Goal: Task Accomplishment & Management: Manage account settings

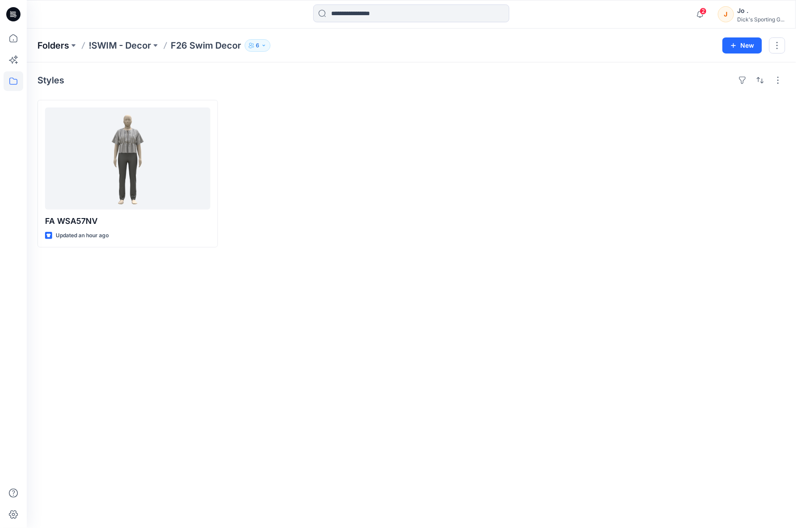
click at [50, 45] on p "Folders" at bounding box center [53, 45] width 32 height 12
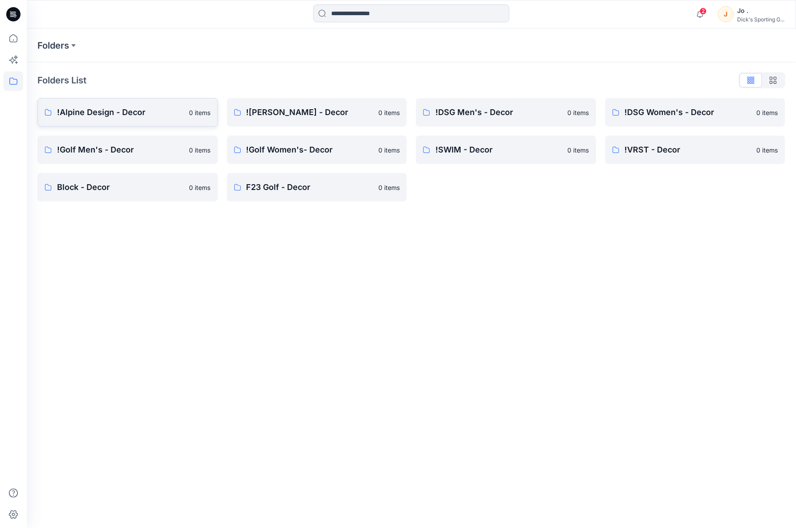
click at [103, 111] on p "!Alpine Design - Decor" at bounding box center [120, 112] width 127 height 12
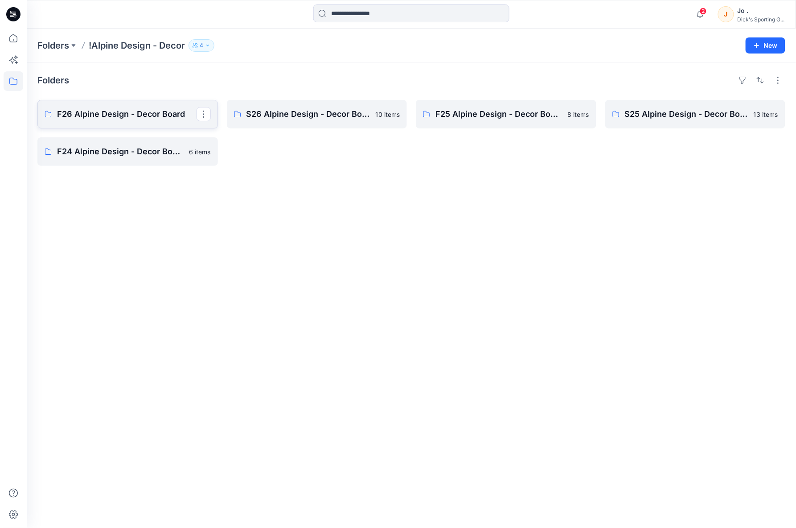
click at [97, 117] on p "F26 Alpine Design - Decor Board" at bounding box center [127, 114] width 140 height 12
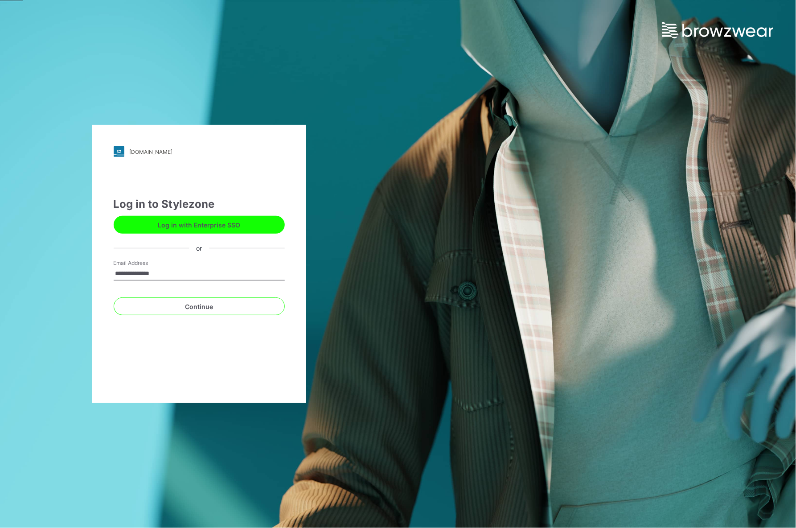
click at [199, 272] on input "**********" at bounding box center [199, 273] width 171 height 13
click at [197, 308] on button "Continue" at bounding box center [199, 306] width 171 height 18
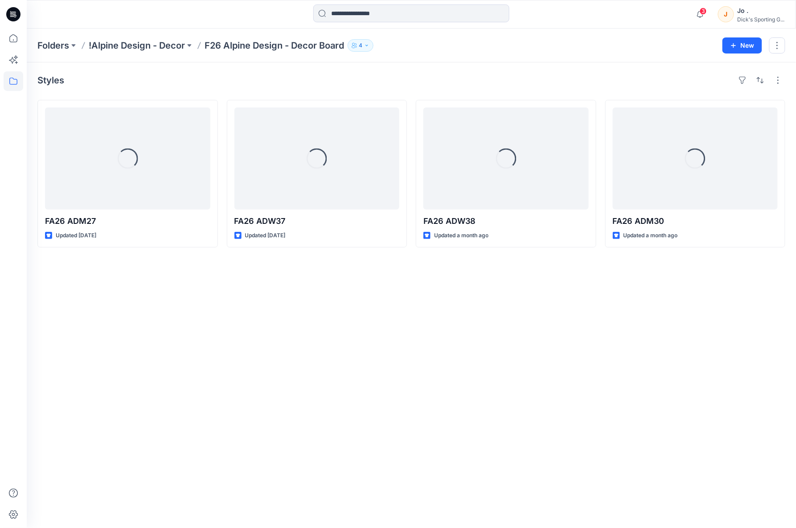
drag, startPoint x: 207, startPoint y: 404, endPoint x: 202, endPoint y: 392, distance: 13.0
click at [207, 404] on div "Styles Loading... FA26 ADM27 Updated [DATE] Loading... FA26 ADW37 Updated [DATE…" at bounding box center [412, 295] width 770 height 466
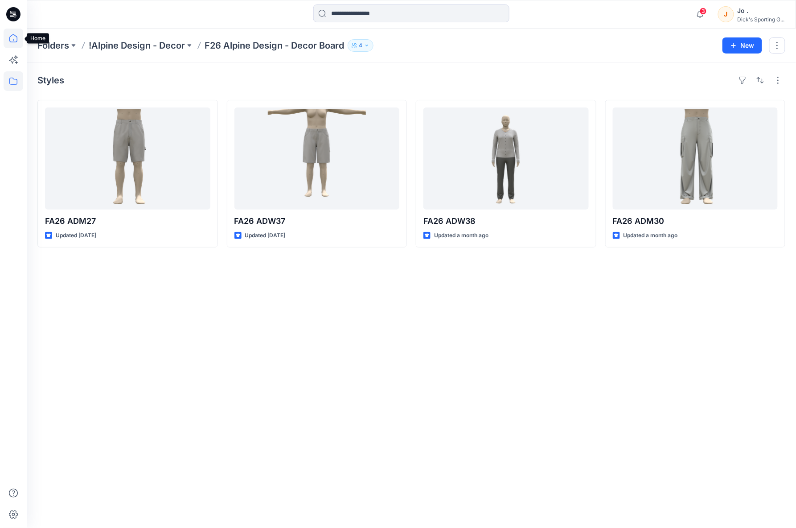
click at [10, 37] on icon at bounding box center [14, 39] width 20 height 20
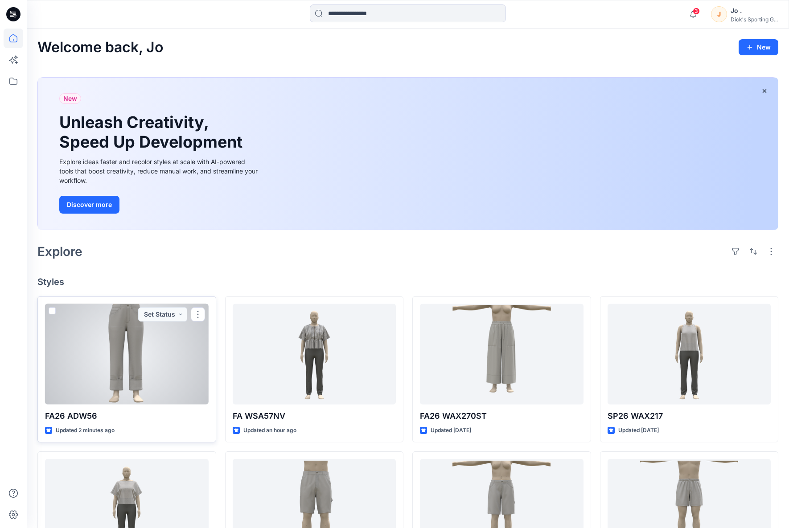
click at [125, 359] on div at bounding box center [127, 354] width 164 height 101
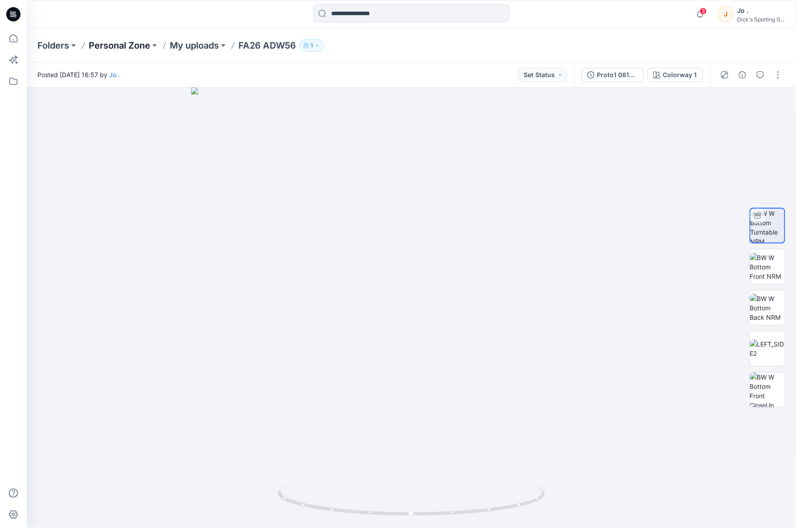
click at [121, 45] on p "Personal Zone" at bounding box center [120, 45] width 62 height 12
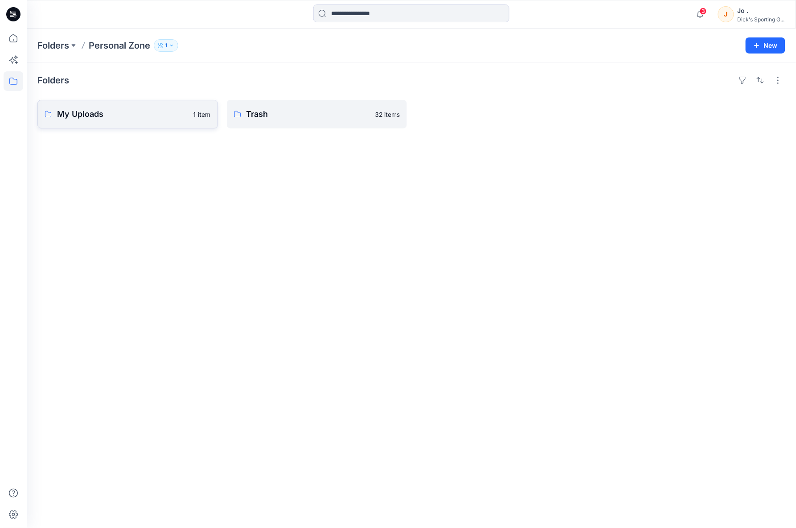
click at [132, 118] on p "My Uploads" at bounding box center [122, 114] width 131 height 12
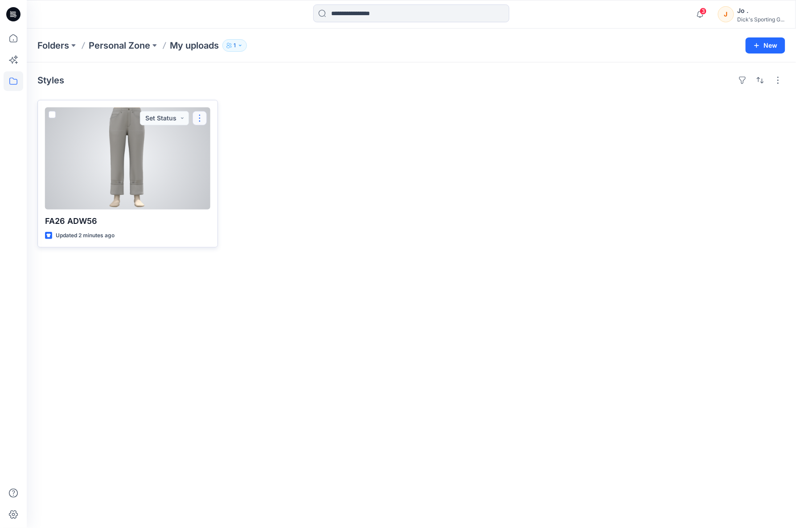
click at [198, 115] on button "button" at bounding box center [200, 118] width 14 height 14
click at [239, 173] on p "Duplicate to..." at bounding box center [230, 171] width 41 height 9
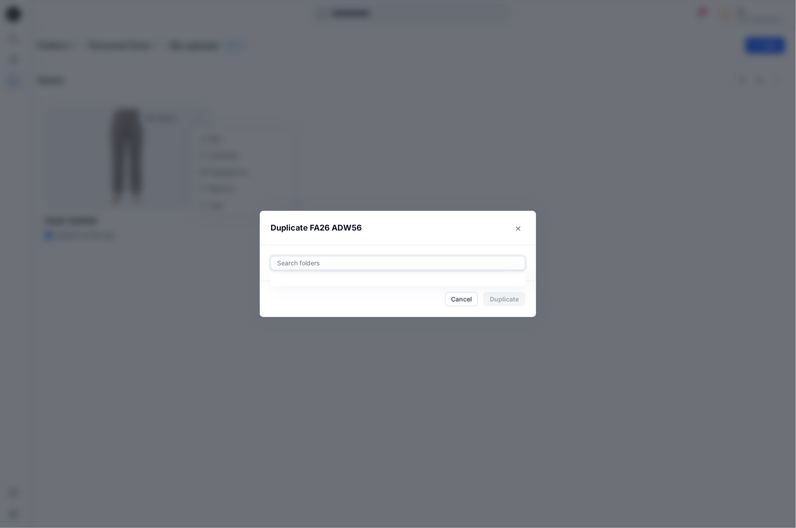
click at [326, 263] on div at bounding box center [397, 263] width 243 height 11
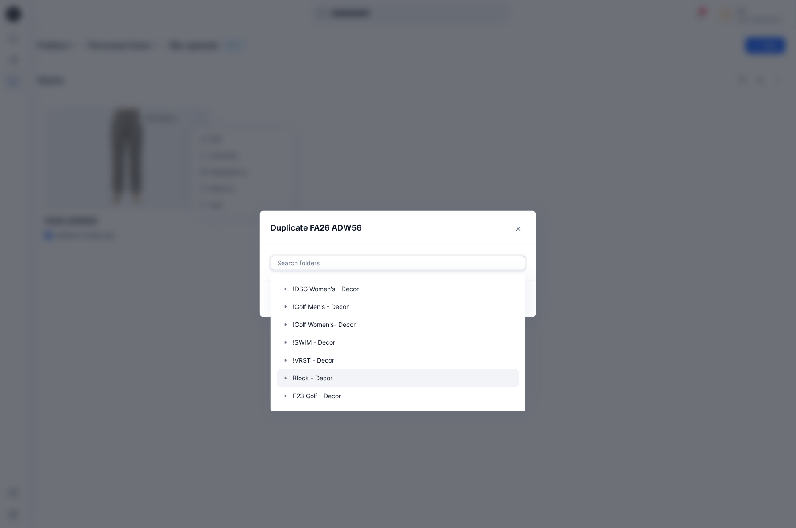
scroll to position [21, 0]
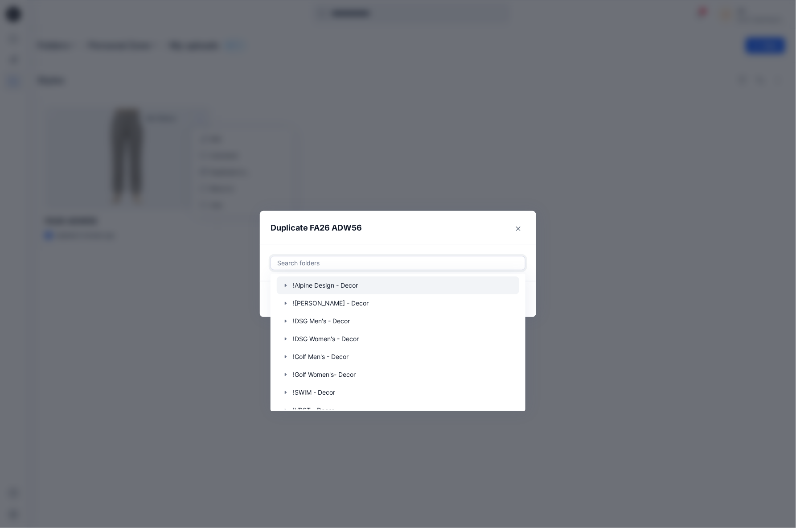
click at [320, 287] on div at bounding box center [398, 285] width 243 height 18
click at [286, 284] on icon "button" at bounding box center [286, 285] width 2 height 3
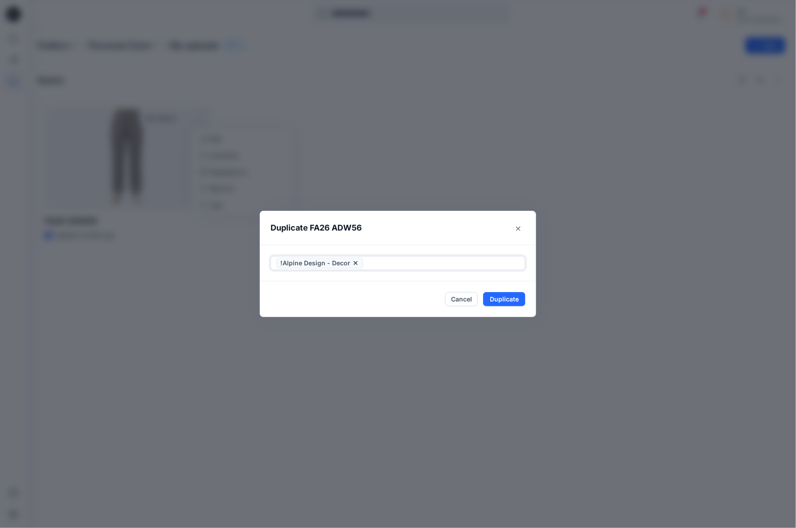
click at [352, 263] on icon at bounding box center [355, 263] width 7 height 7
click at [280, 266] on div at bounding box center [397, 263] width 243 height 11
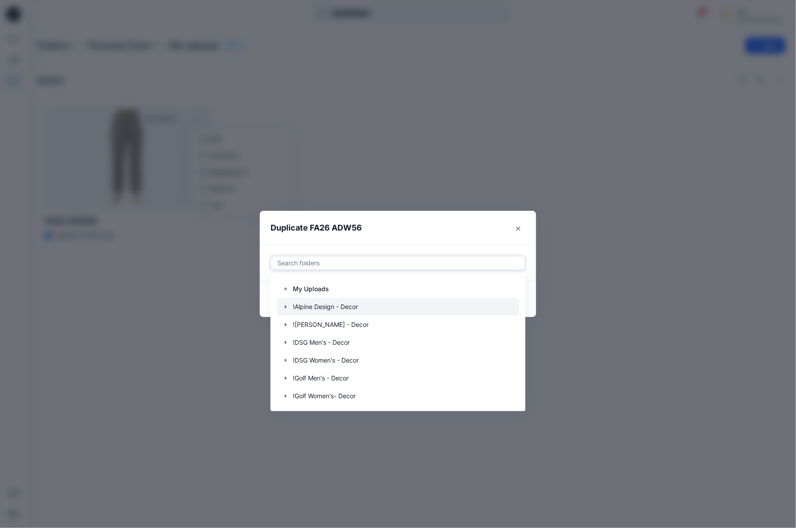
click at [286, 307] on icon "button" at bounding box center [286, 306] width 2 height 3
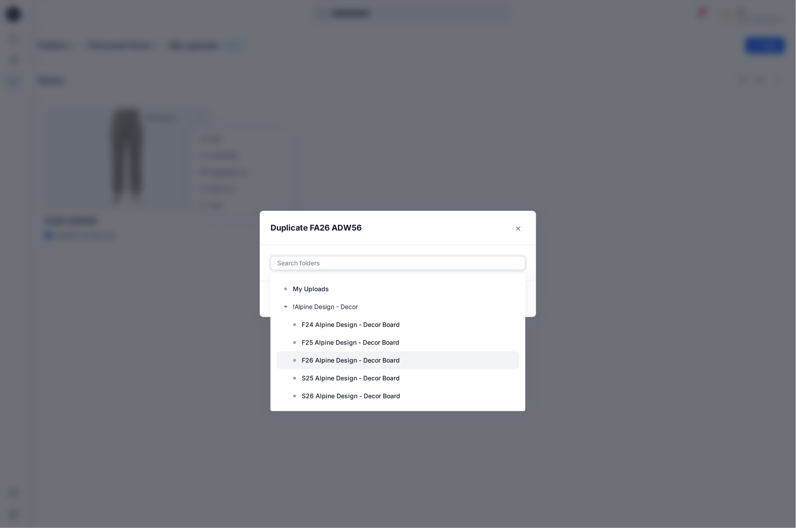
click at [325, 359] on p "F26 Alpine Design - Decor Board" at bounding box center [351, 360] width 98 height 11
click at [425, 227] on header "Duplicate FA26 ADW56" at bounding box center [389, 228] width 259 height 34
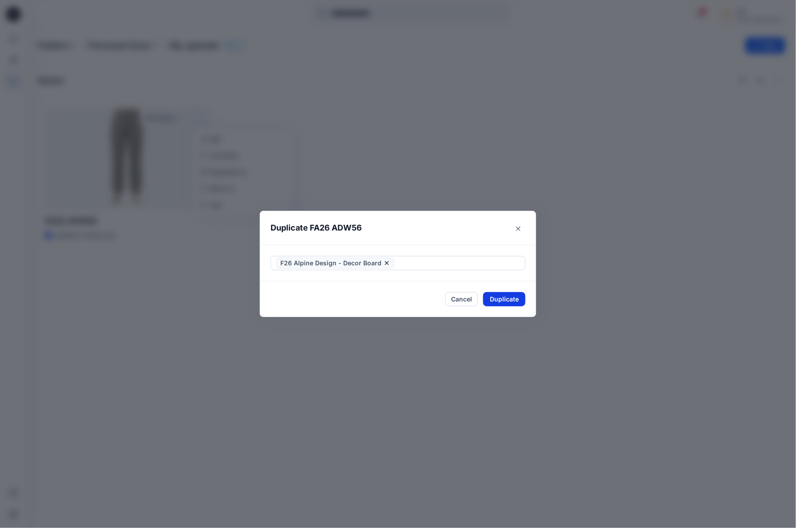
click at [497, 300] on button "Duplicate" at bounding box center [504, 299] width 42 height 14
click at [510, 301] on button "Close" at bounding box center [511, 299] width 29 height 14
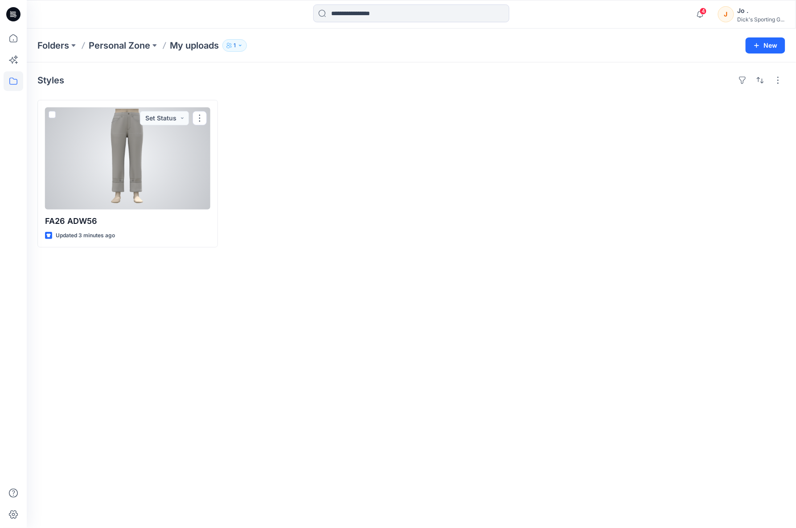
drag, startPoint x: 206, startPoint y: 378, endPoint x: 195, endPoint y: 343, distance: 36.4
click at [205, 375] on div "Styles FA26 ADW56 Updated 3 minutes ago Set Status" at bounding box center [412, 295] width 770 height 466
click at [203, 116] on button "button" at bounding box center [200, 118] width 14 height 14
click at [219, 137] on p "Edit" at bounding box center [215, 138] width 11 height 9
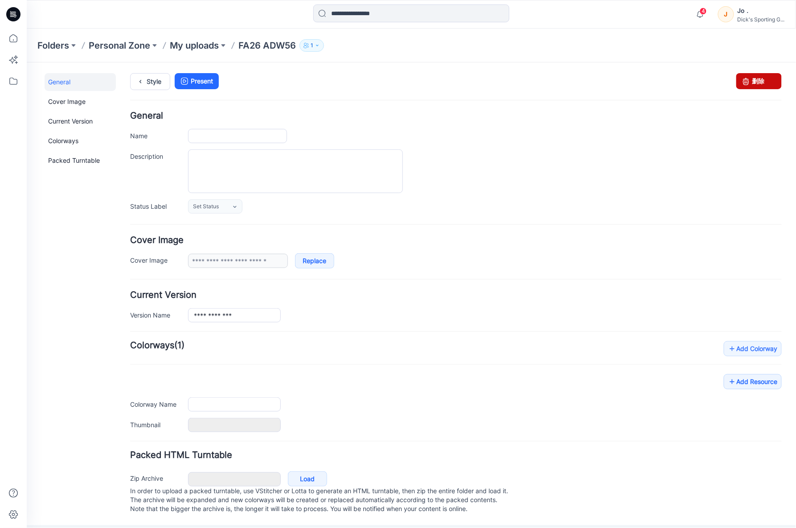
click at [741, 80] on icon at bounding box center [746, 81] width 12 height 16
type input "**********"
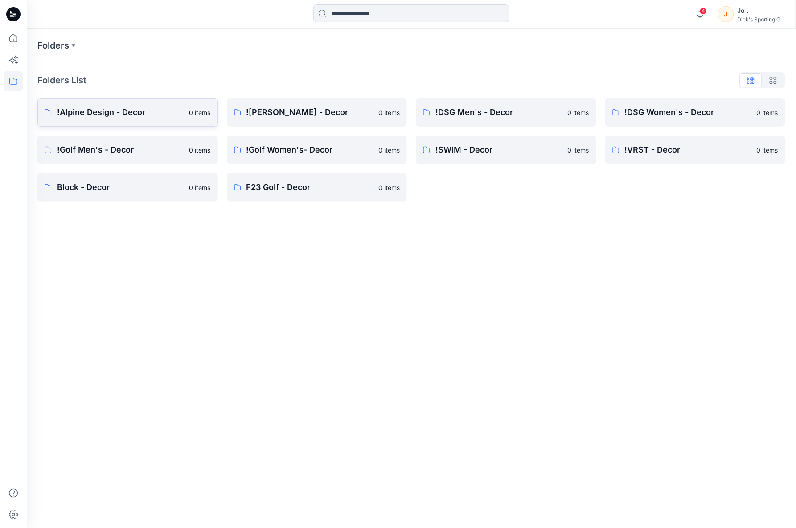
click at [93, 109] on p "!Alpine Design - Decor" at bounding box center [120, 112] width 127 height 12
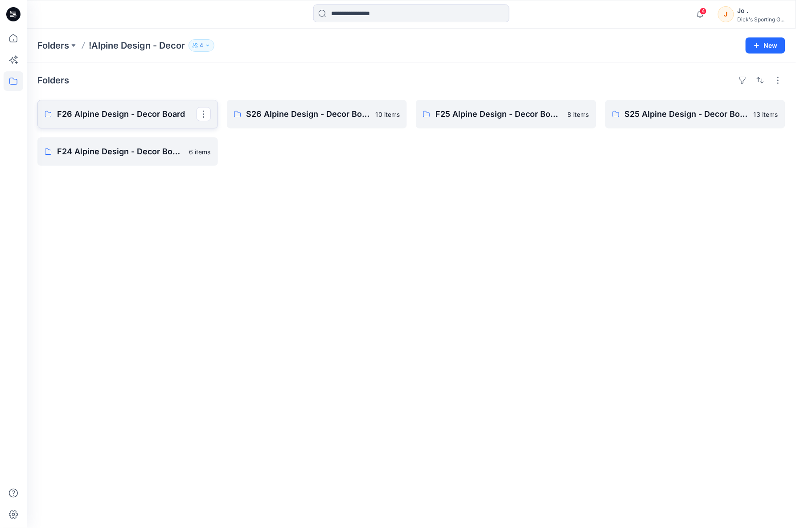
click at [116, 117] on p "F26 Alpine Design - Decor Board" at bounding box center [127, 114] width 140 height 12
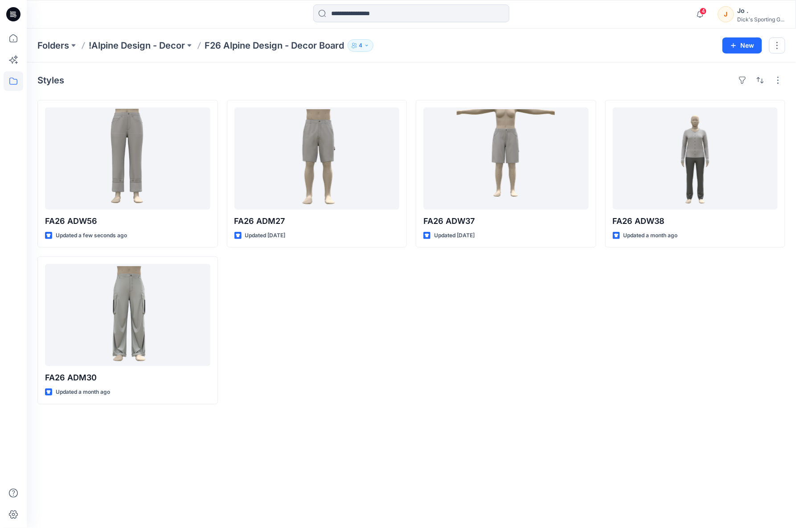
drag, startPoint x: 511, startPoint y: 364, endPoint x: 321, endPoint y: 188, distance: 259.0
click at [510, 364] on div "FA26 ADW37 Updated 25 days ago" at bounding box center [506, 252] width 181 height 305
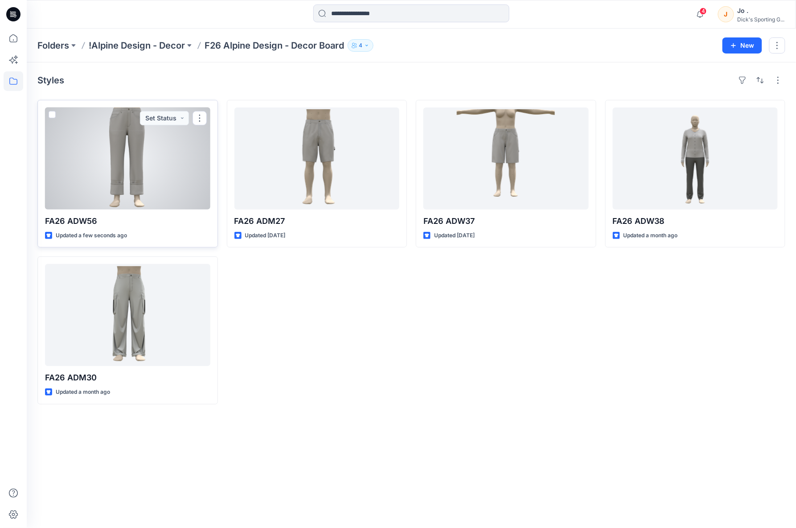
click at [132, 166] on div at bounding box center [127, 158] width 165 height 102
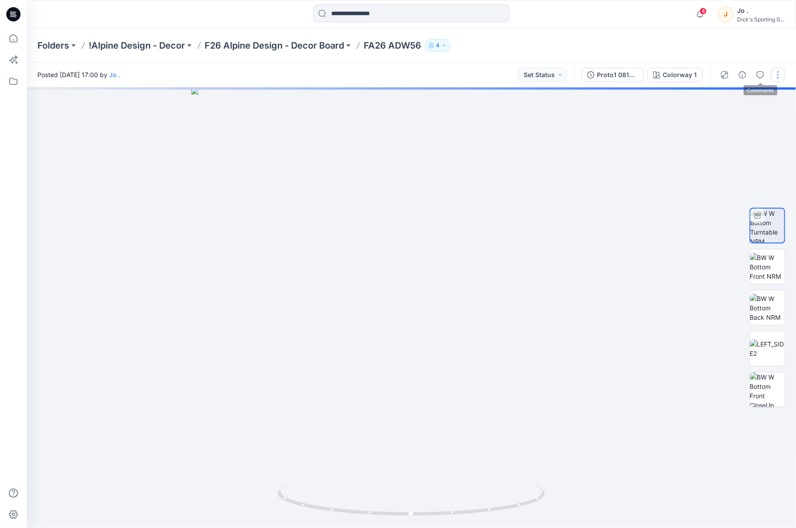
click at [777, 74] on button "button" at bounding box center [778, 75] width 14 height 14
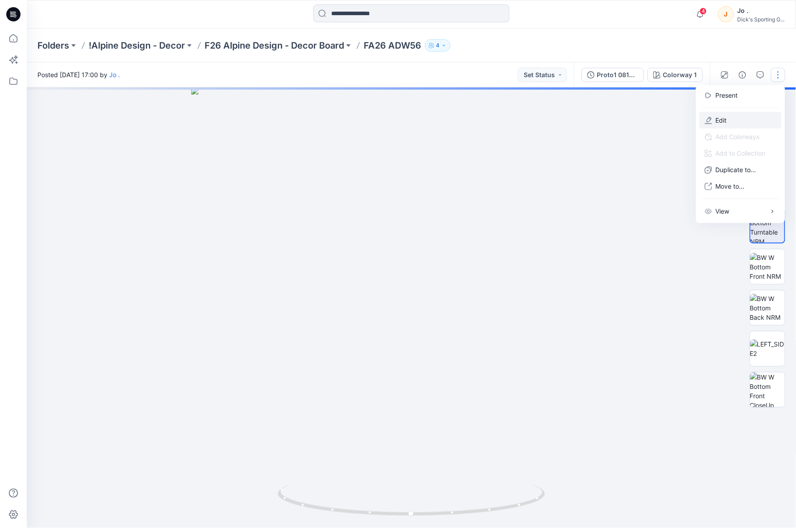
click at [737, 117] on button "Edit" at bounding box center [741, 120] width 82 height 16
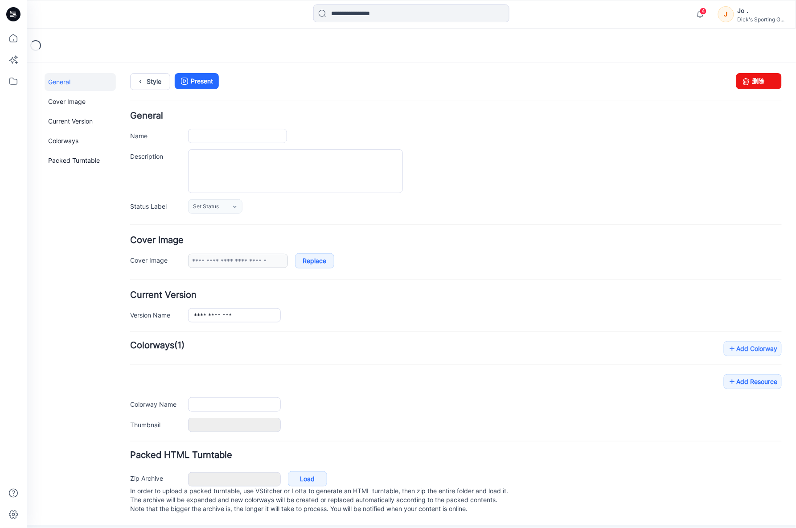
type input "**********"
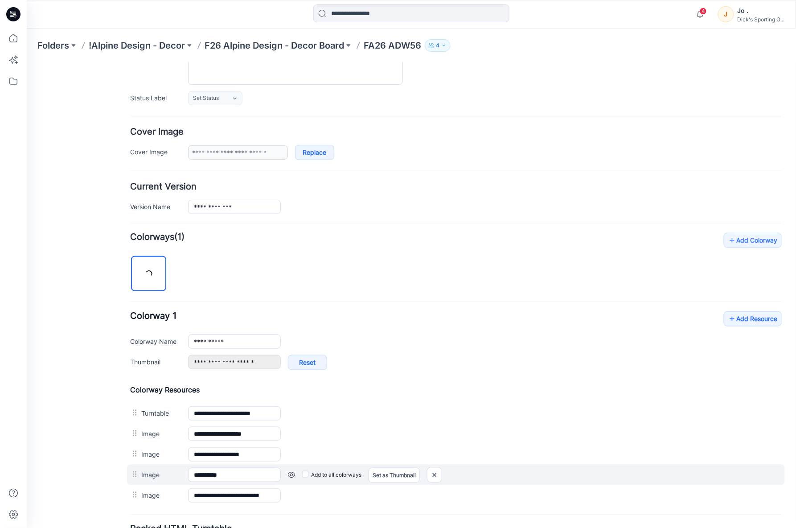
scroll to position [190, 0]
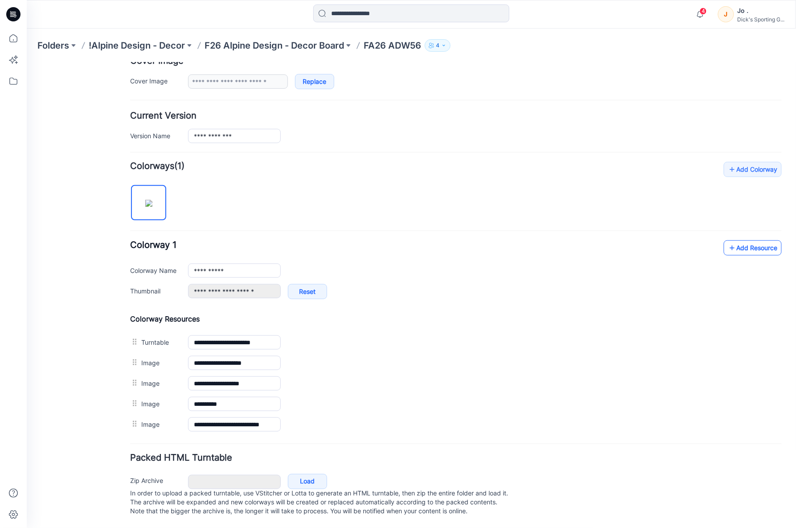
click at [746, 240] on link "Add Resource" at bounding box center [753, 247] width 58 height 15
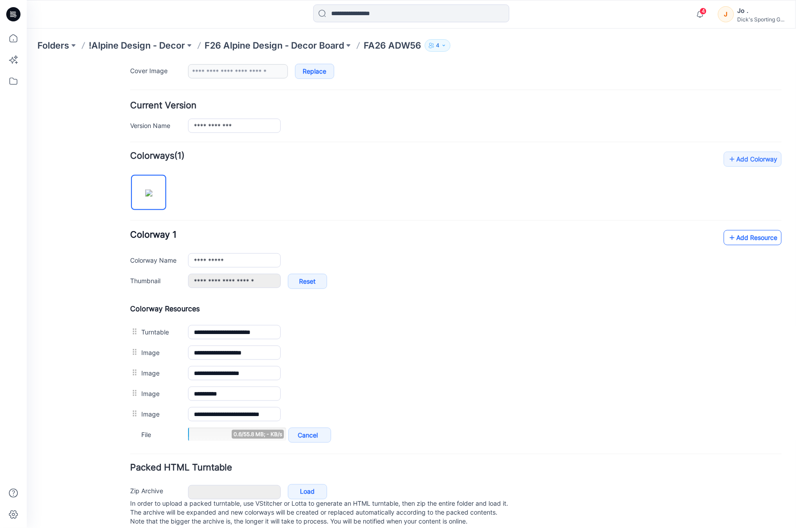
click at [728, 242] on icon at bounding box center [732, 237] width 9 height 14
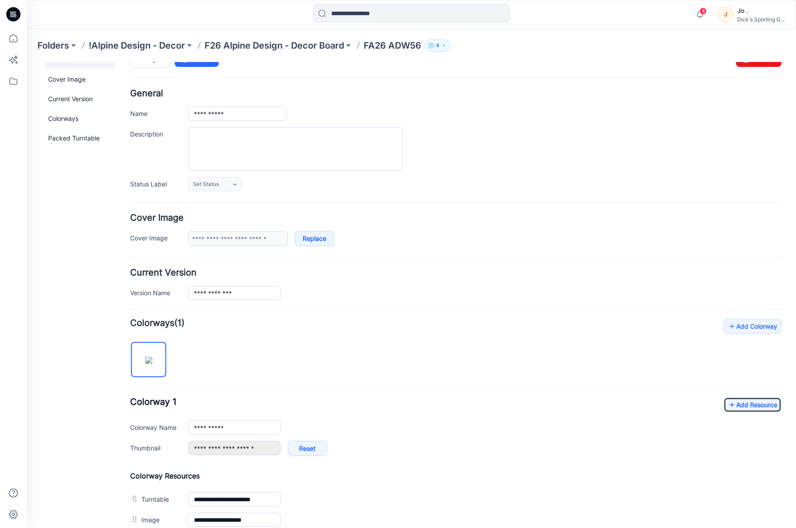
scroll to position [0, 0]
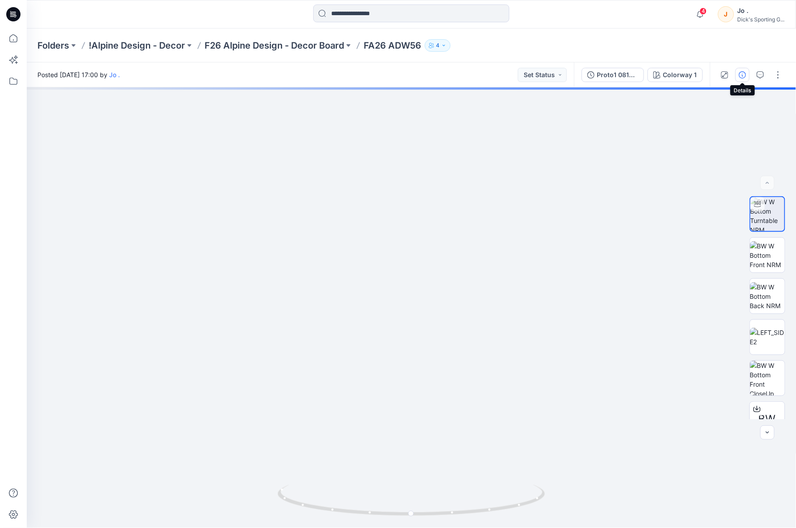
click at [743, 70] on button "button" at bounding box center [743, 75] width 14 height 14
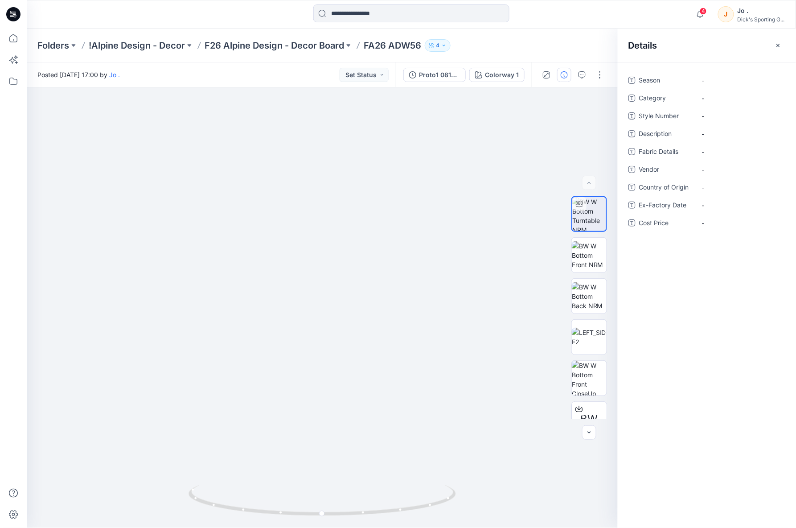
click at [585, 34] on div "Folders !Alpine Design - Decor F26 Alpine Design - Decor Board FA26 ADW56 4" at bounding box center [412, 46] width 770 height 34
click at [710, 81] on span "-" at bounding box center [741, 80] width 78 height 9
type textarea "***** ****"
click at [717, 99] on span "-" at bounding box center [741, 98] width 78 height 9
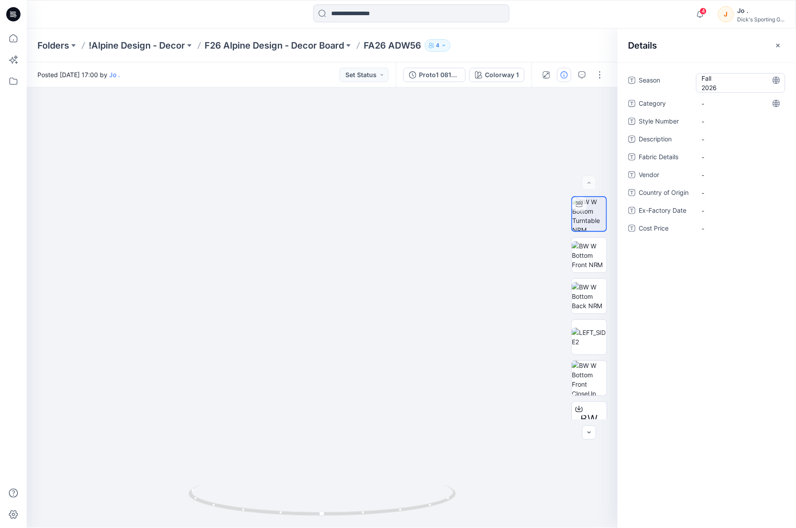
click at [703, 88] on span "Fall 2026" at bounding box center [741, 83] width 78 height 19
click at [703, 88] on textarea "***** ****" at bounding box center [741, 82] width 89 height 19
type textarea "*********"
click at [708, 101] on span "-" at bounding box center [741, 98] width 78 height 9
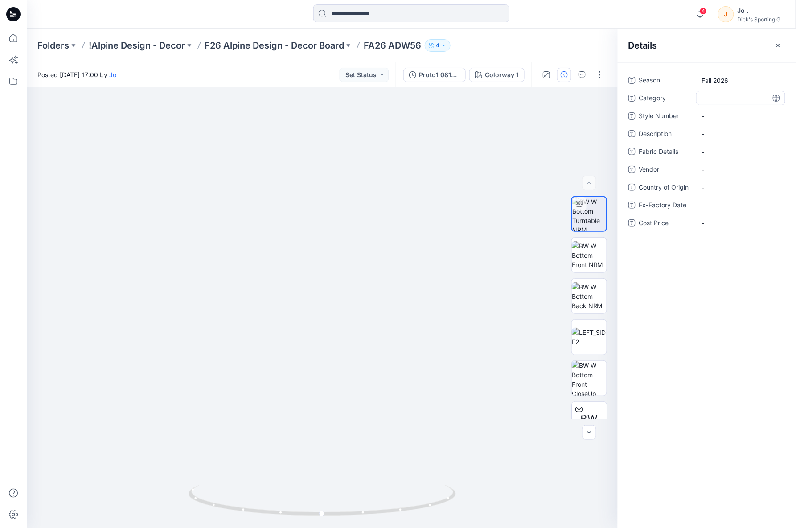
click at [714, 99] on span "-" at bounding box center [741, 98] width 78 height 9
type textarea "**********"
click at [726, 118] on Number "-" at bounding box center [741, 115] width 78 height 9
click at [712, 118] on Number "-" at bounding box center [741, 115] width 78 height 9
type textarea "*****"
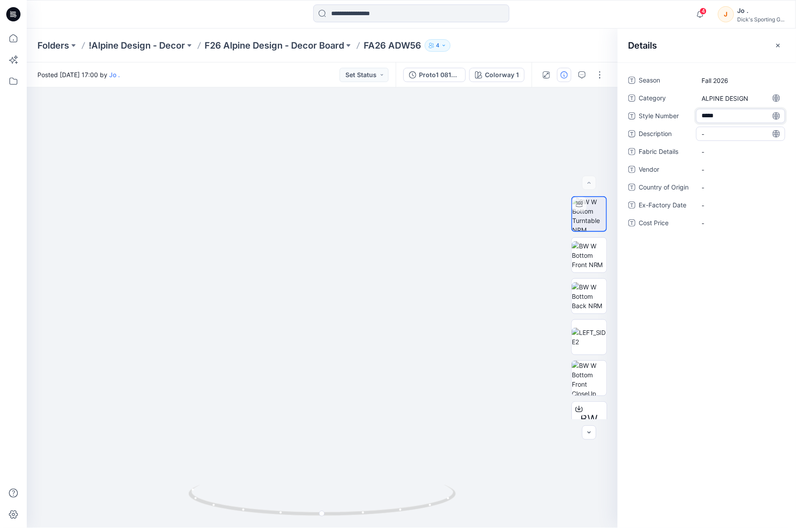
click at [713, 132] on span "-" at bounding box center [741, 133] width 78 height 9
click at [706, 132] on span "-" at bounding box center [741, 133] width 78 height 9
click at [714, 152] on div "-" at bounding box center [741, 157] width 89 height 14
click at [714, 158] on Details "-" at bounding box center [741, 157] width 78 height 9
type textarea "**********"
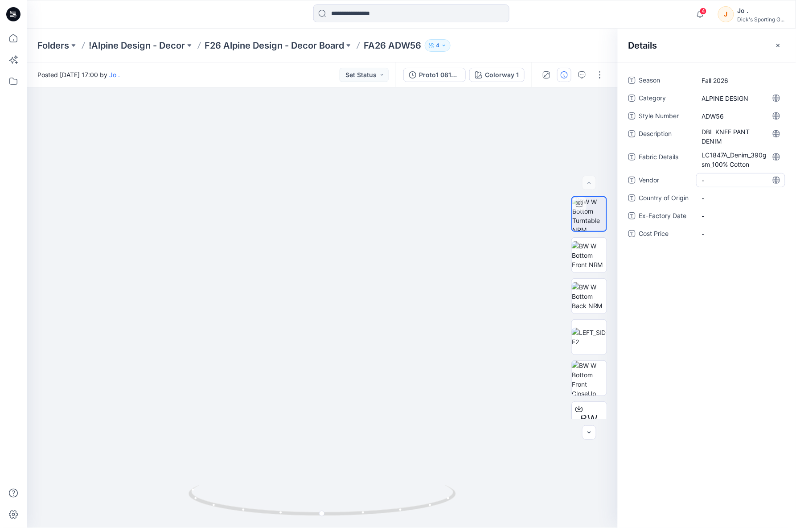
click at [715, 177] on span "-" at bounding box center [741, 180] width 78 height 9
type textarea "*****"
click at [752, 334] on div "Season Fall 2026 Category ALPINE DESIGN Style Number ADW56 Description DBL KNEE…" at bounding box center [707, 295] width 178 height 466
click at [777, 45] on icon "button" at bounding box center [778, 45] width 7 height 7
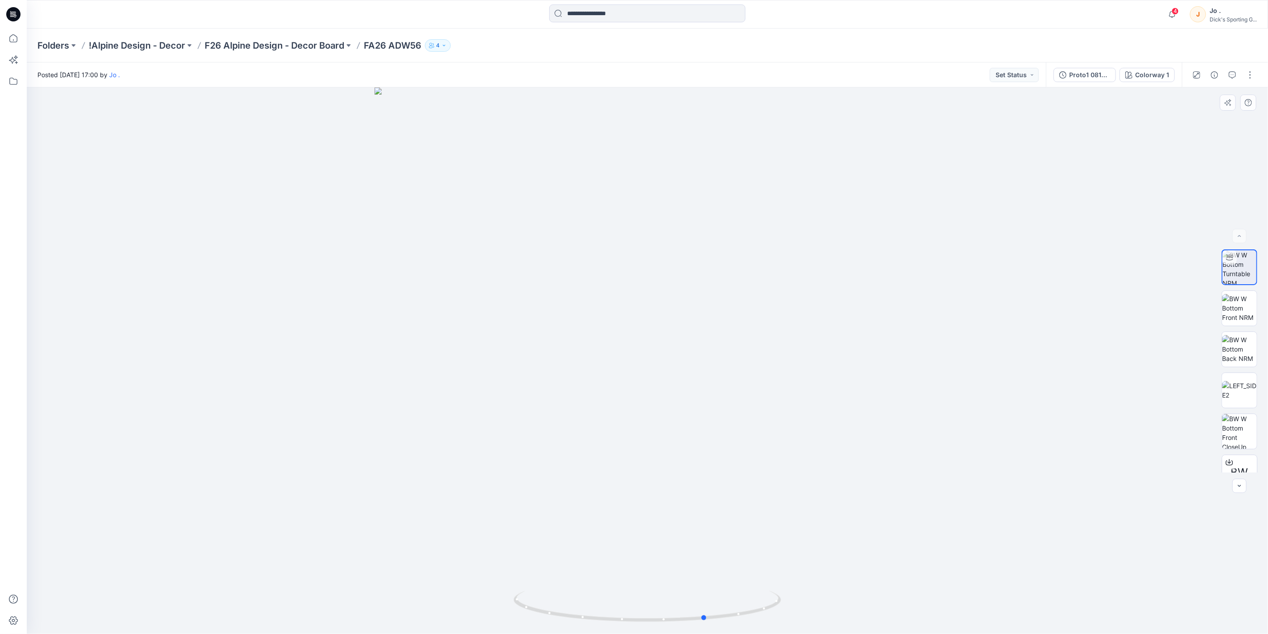
drag, startPoint x: 660, startPoint y: 367, endPoint x: 806, endPoint y: 366, distance: 145.8
click at [796, 366] on div at bounding box center [647, 360] width 1241 height 546
drag, startPoint x: 506, startPoint y: 51, endPoint x: 652, endPoint y: 368, distance: 348.8
click at [507, 51] on div "Folders !Alpine Design - Decor F26 Alpine Design - Decor Board FA26 ADW56 4" at bounding box center [647, 46] width 1241 height 34
drag, startPoint x: 648, startPoint y: 377, endPoint x: 602, endPoint y: 375, distance: 45.5
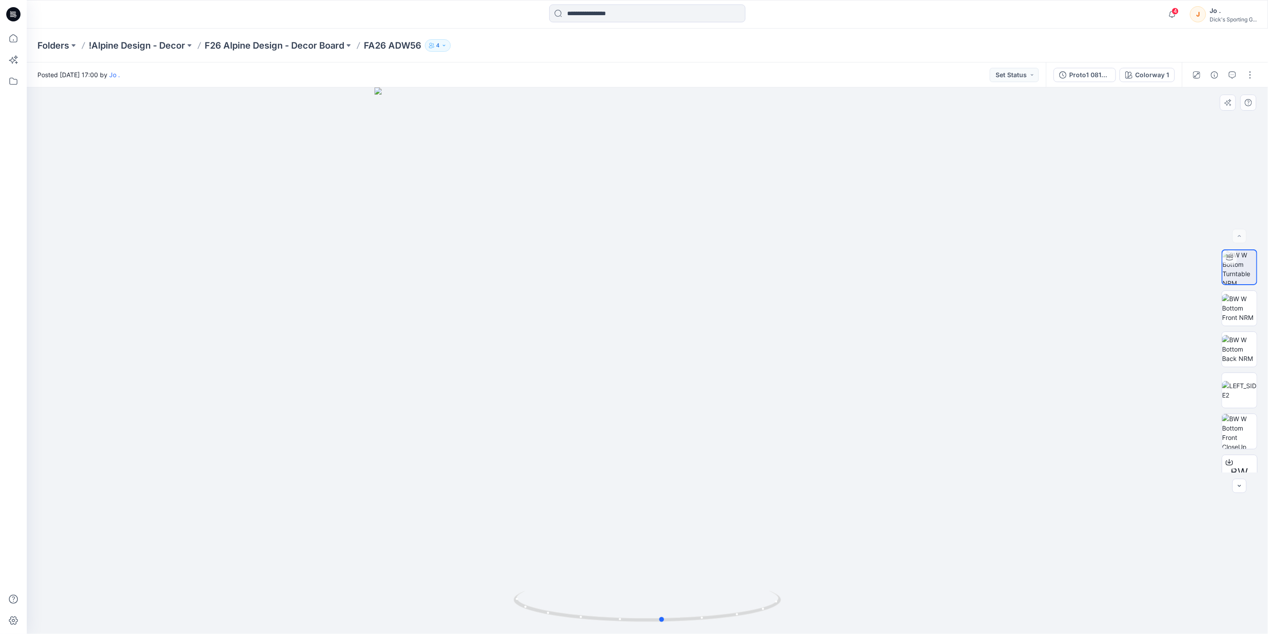
click at [602, 375] on div at bounding box center [647, 360] width 1241 height 546
